Goal: Task Accomplishment & Management: Complete application form

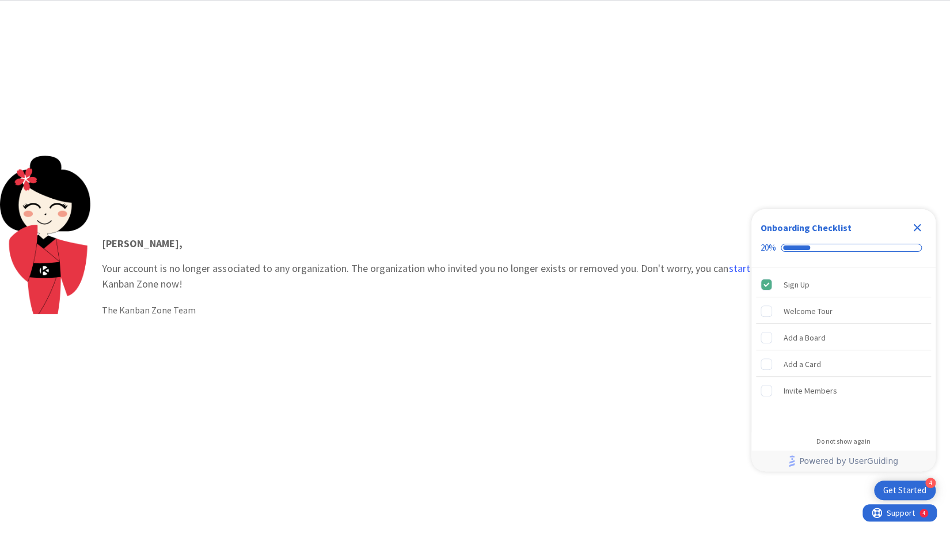
click at [908, 490] on div "Get Started" at bounding box center [905, 490] width 43 height 12
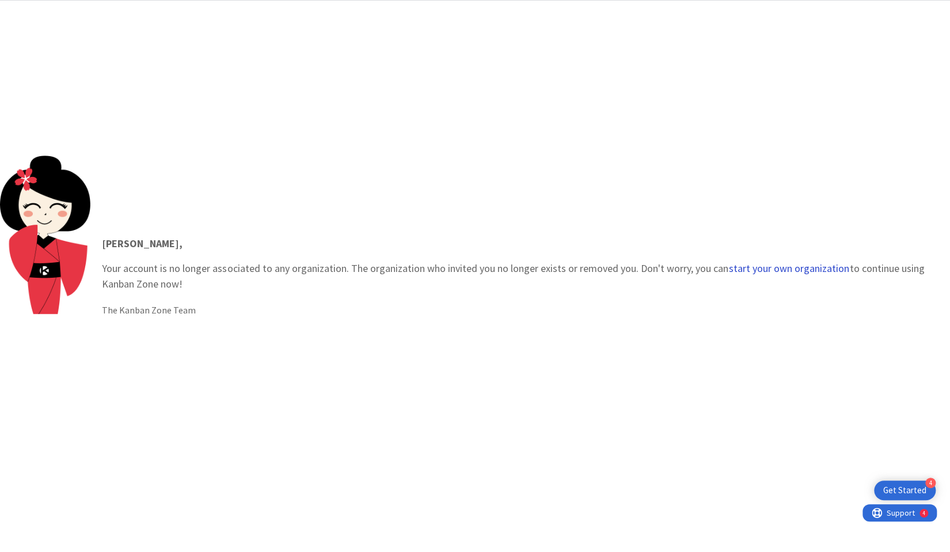
click at [772, 270] on button "start your own organization" at bounding box center [789, 269] width 122 height 12
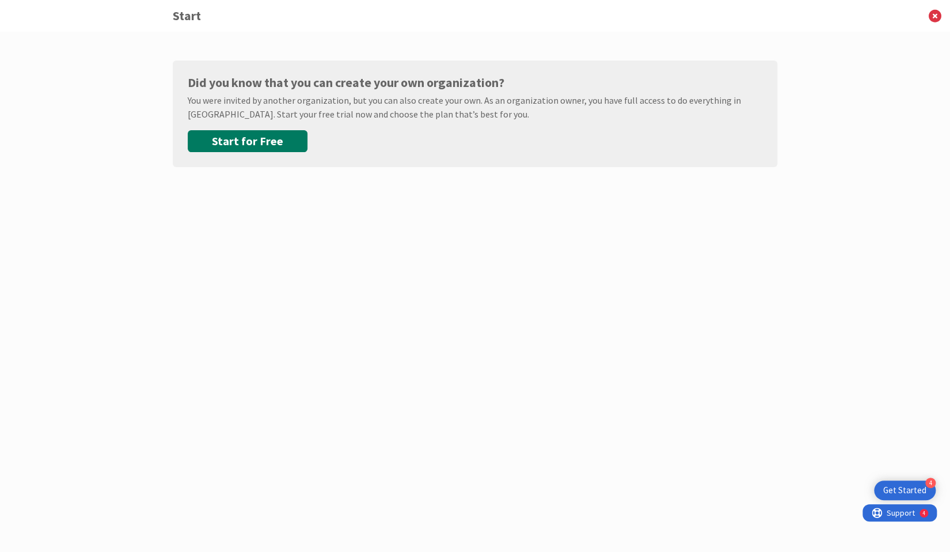
click at [249, 141] on button "Start for Free" at bounding box center [248, 141] width 120 height 22
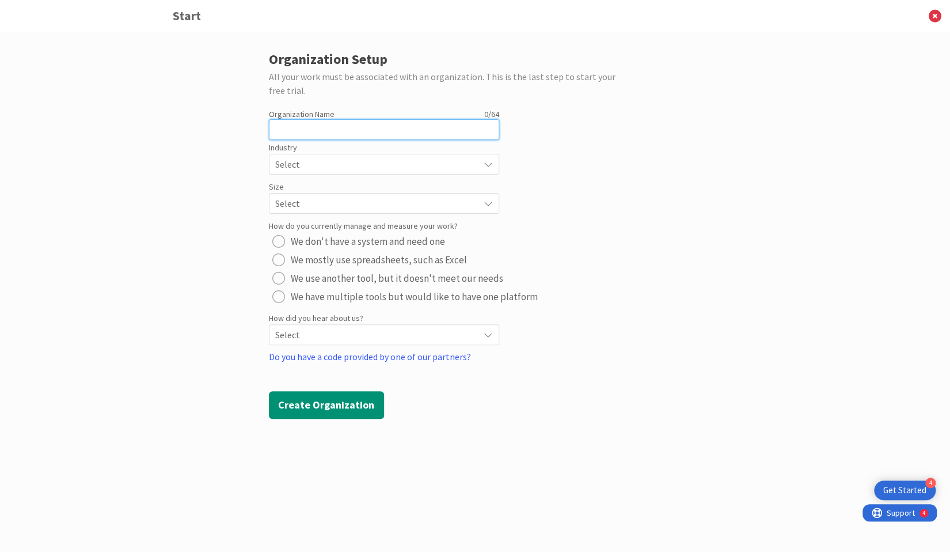
click at [367, 128] on input "text" at bounding box center [384, 129] width 230 height 21
type input "Sharing Perspectives"
click at [489, 165] on icon at bounding box center [488, 164] width 9 height 9
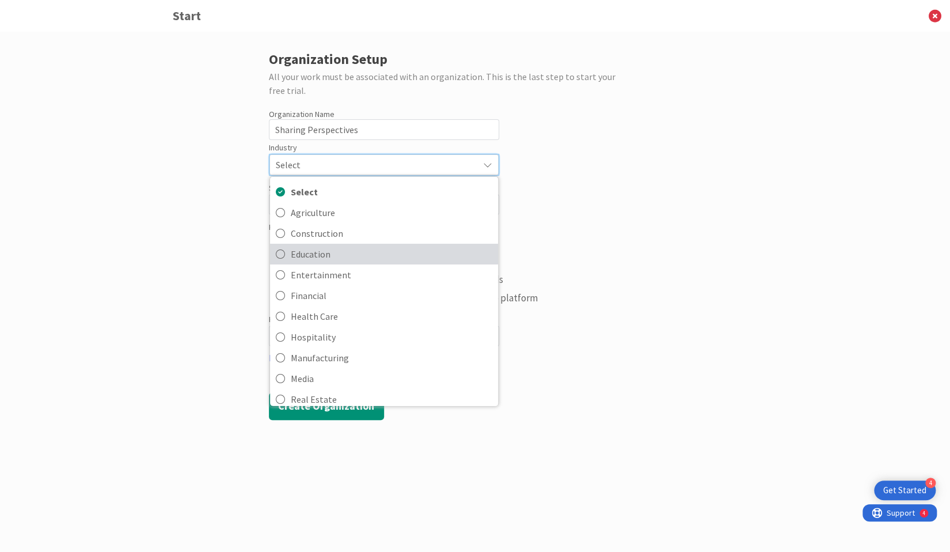
click at [325, 251] on span "Education" at bounding box center [392, 253] width 202 height 17
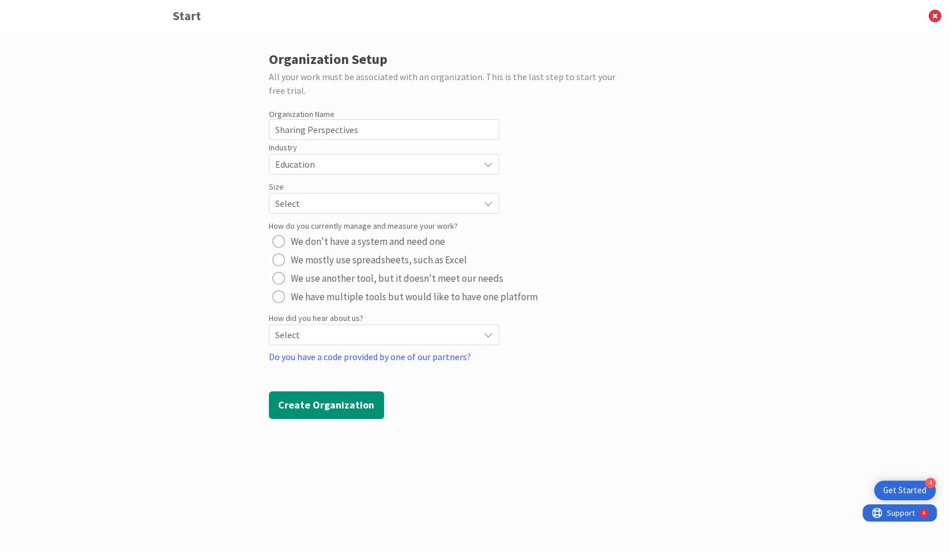
click at [487, 169] on icon at bounding box center [488, 164] width 9 height 9
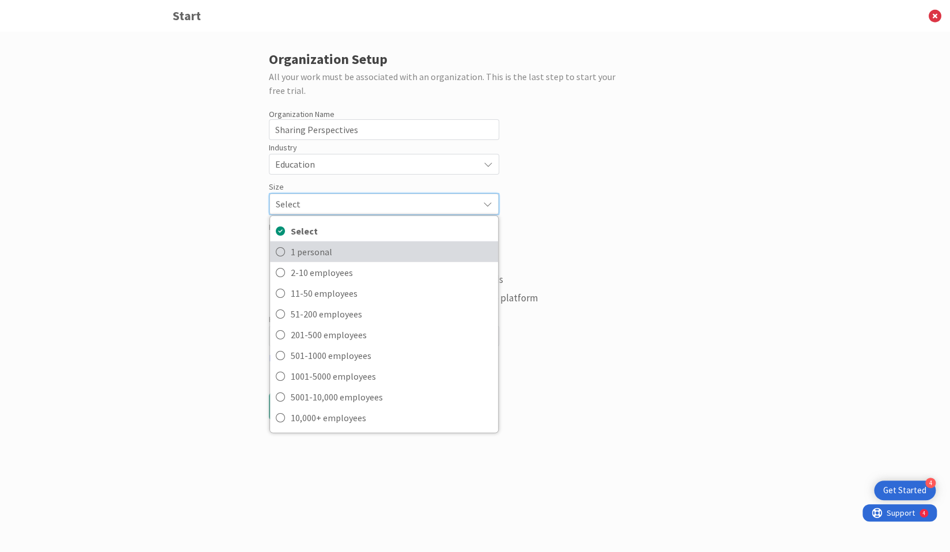
click at [338, 245] on span "1 personal" at bounding box center [392, 251] width 202 height 17
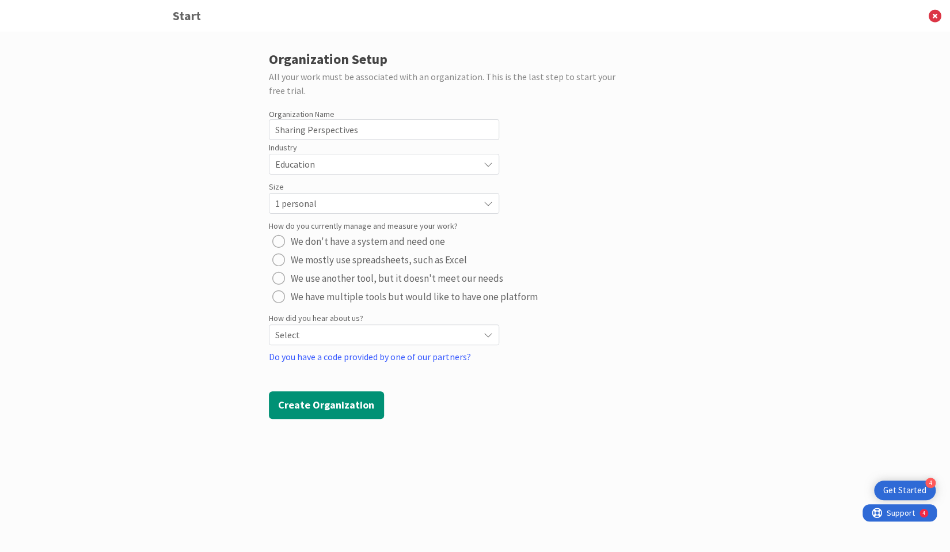
click at [278, 297] on div "radio" at bounding box center [278, 296] width 13 height 13
click at [485, 169] on icon at bounding box center [488, 164] width 9 height 9
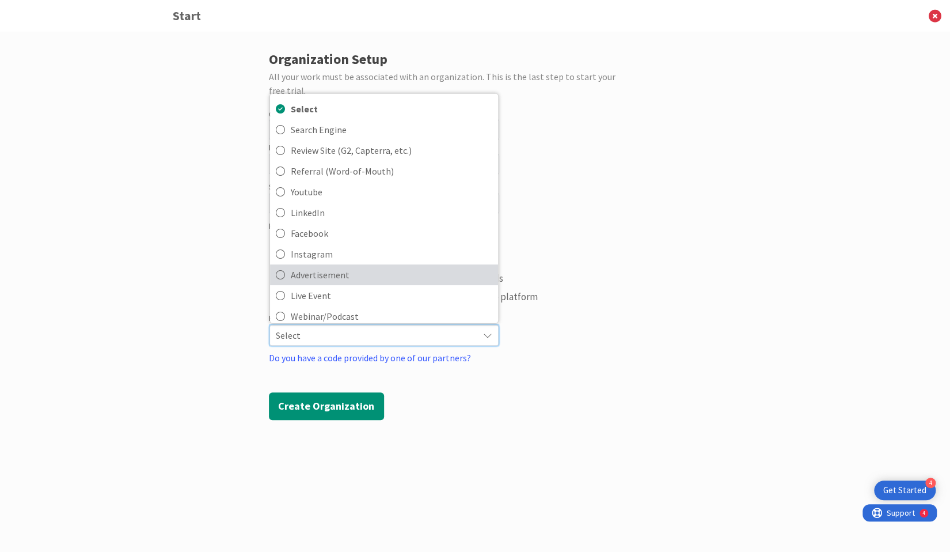
scroll to position [49, 0]
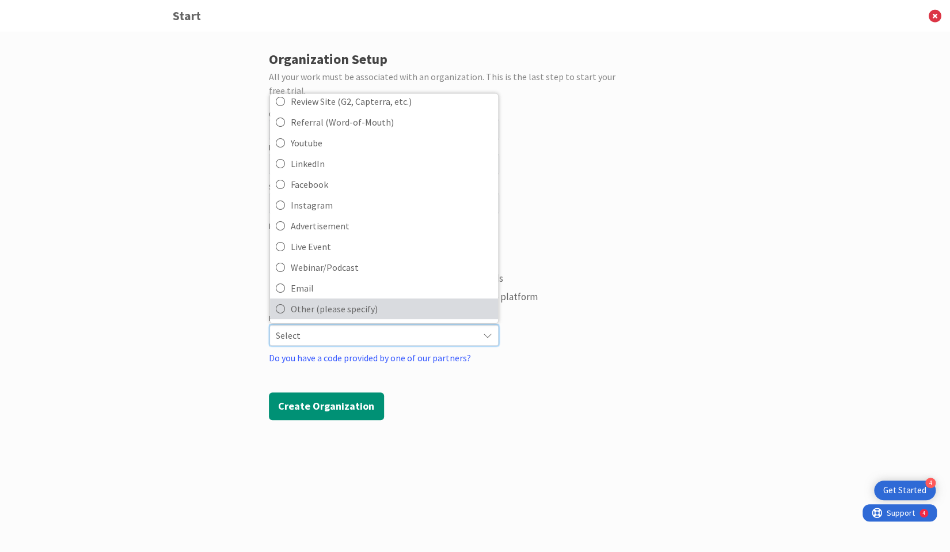
click at [333, 307] on span "Other (please specify)" at bounding box center [392, 308] width 202 height 17
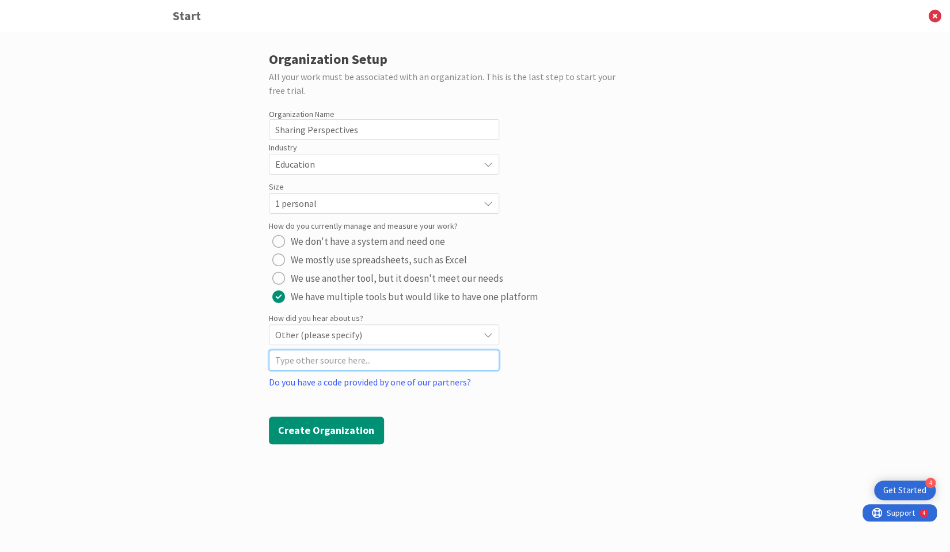
click at [328, 361] on input at bounding box center [384, 360] width 230 height 21
type input "[PERSON_NAME]"
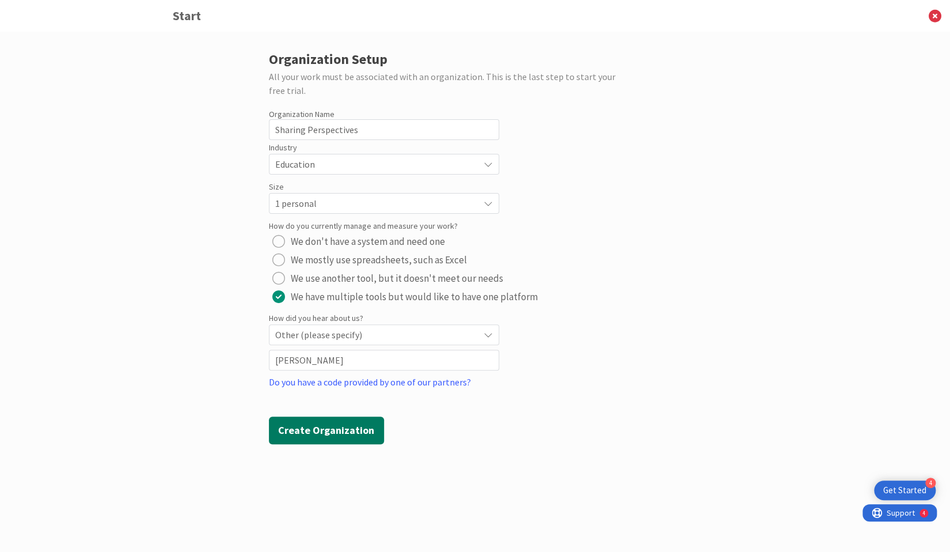
click at [340, 431] on button "Create Organization" at bounding box center [326, 430] width 115 height 28
